Goal: Transaction & Acquisition: Purchase product/service

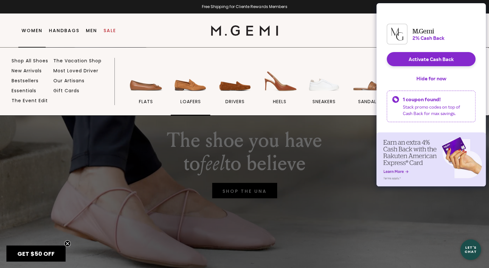
click at [184, 90] on img at bounding box center [190, 77] width 36 height 36
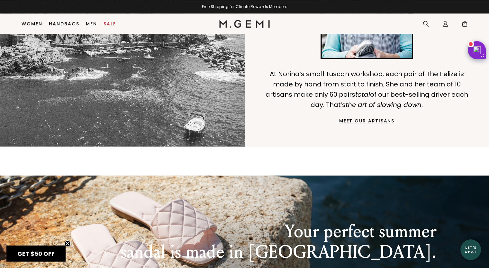
scroll to position [628, 0]
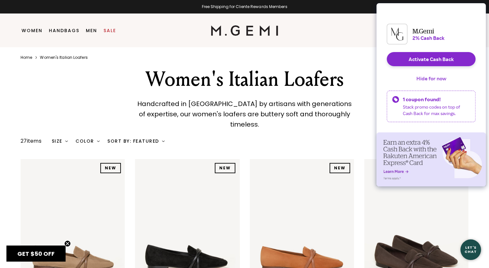
click at [420, 86] on button "Hide for now" at bounding box center [431, 78] width 40 height 14
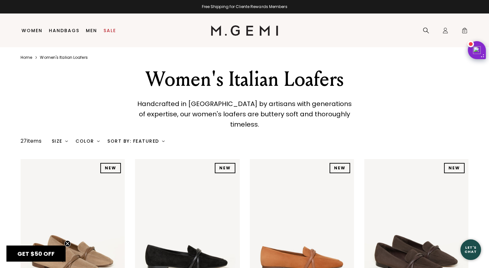
click at [87, 139] on div "Color" at bounding box center [88, 141] width 24 height 5
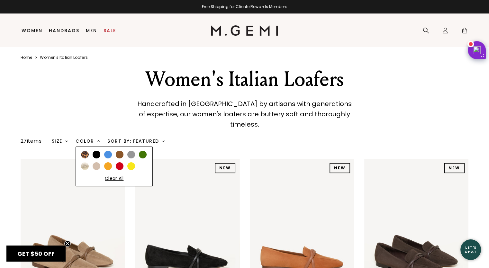
click at [123, 151] on div at bounding box center [120, 155] width 8 height 8
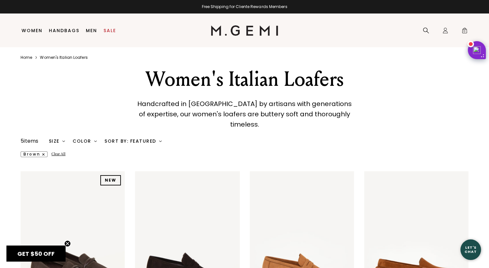
click at [197, 151] on div "brown Clear All" at bounding box center [245, 154] width 448 height 6
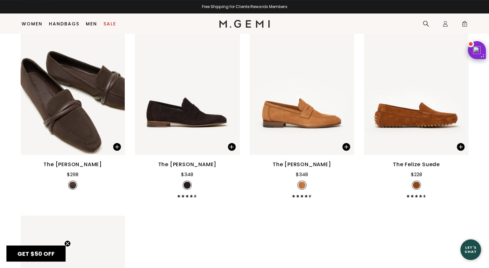
scroll to position [136, 0]
